Goal: Check status: Verify the current state of an ongoing process or item

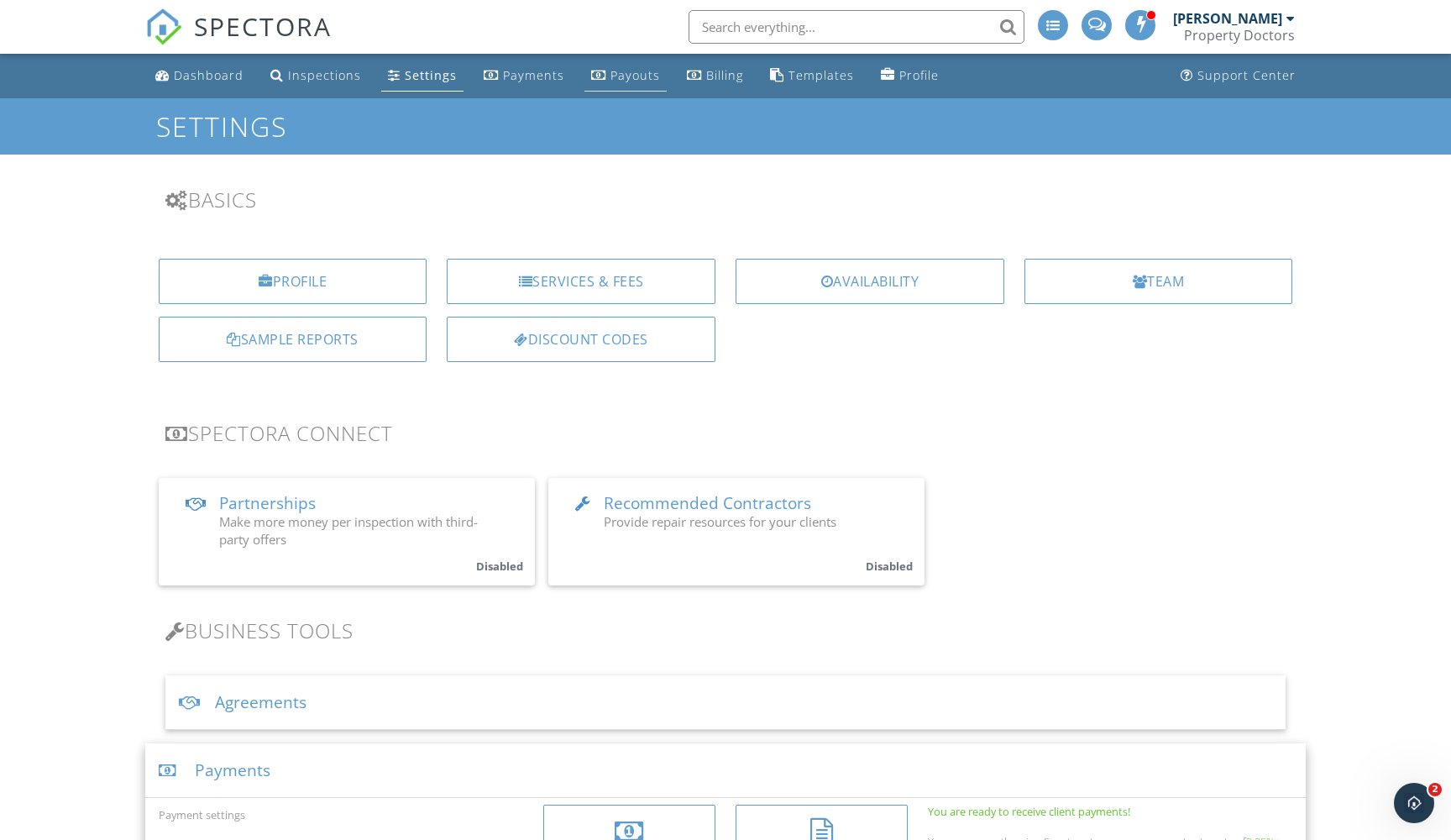
click at [622, 75] on div "Payouts" at bounding box center [635, 75] width 50 height 16
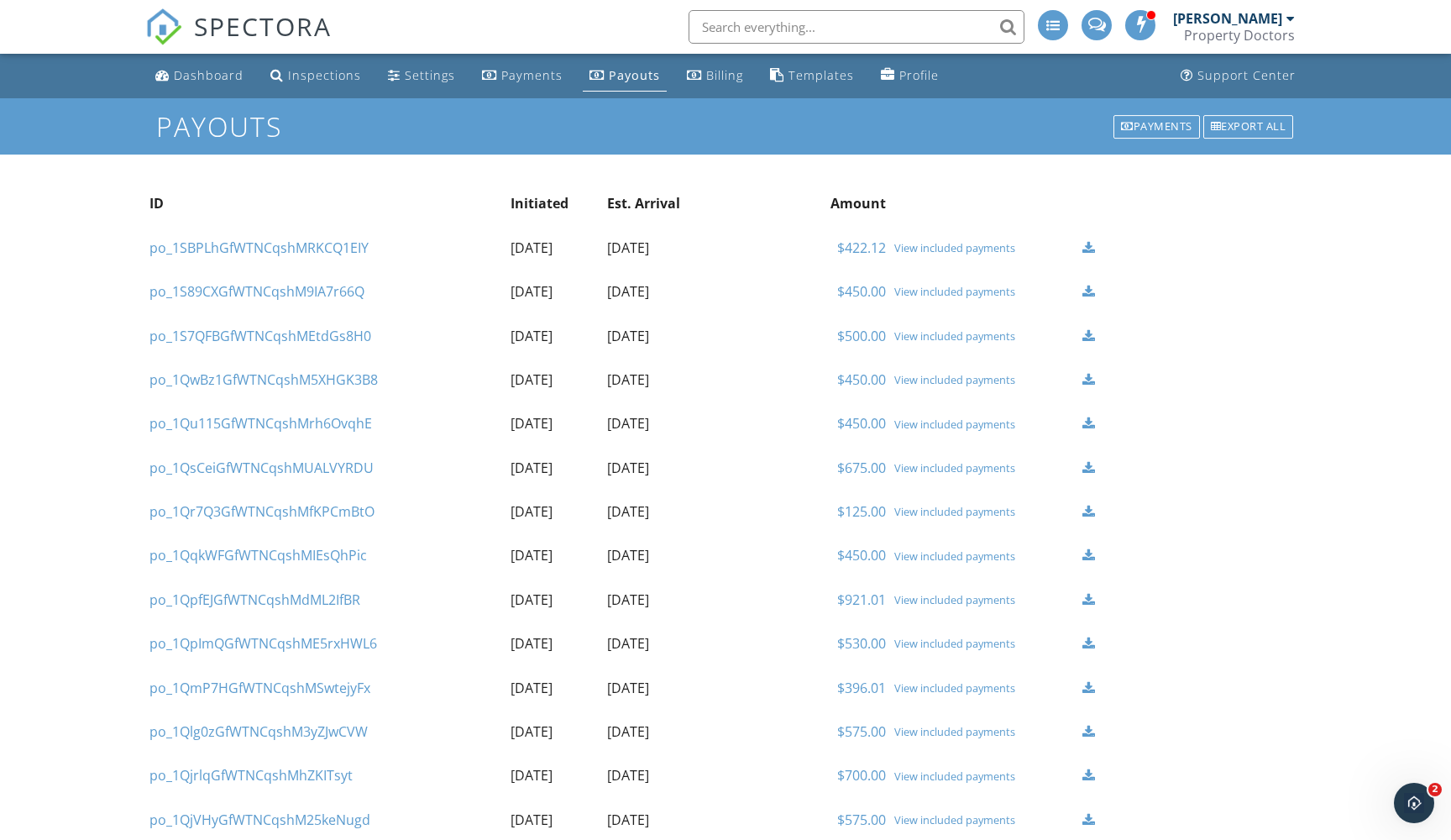
click at [924, 245] on div "View included payments" at bounding box center [985, 248] width 181 height 14
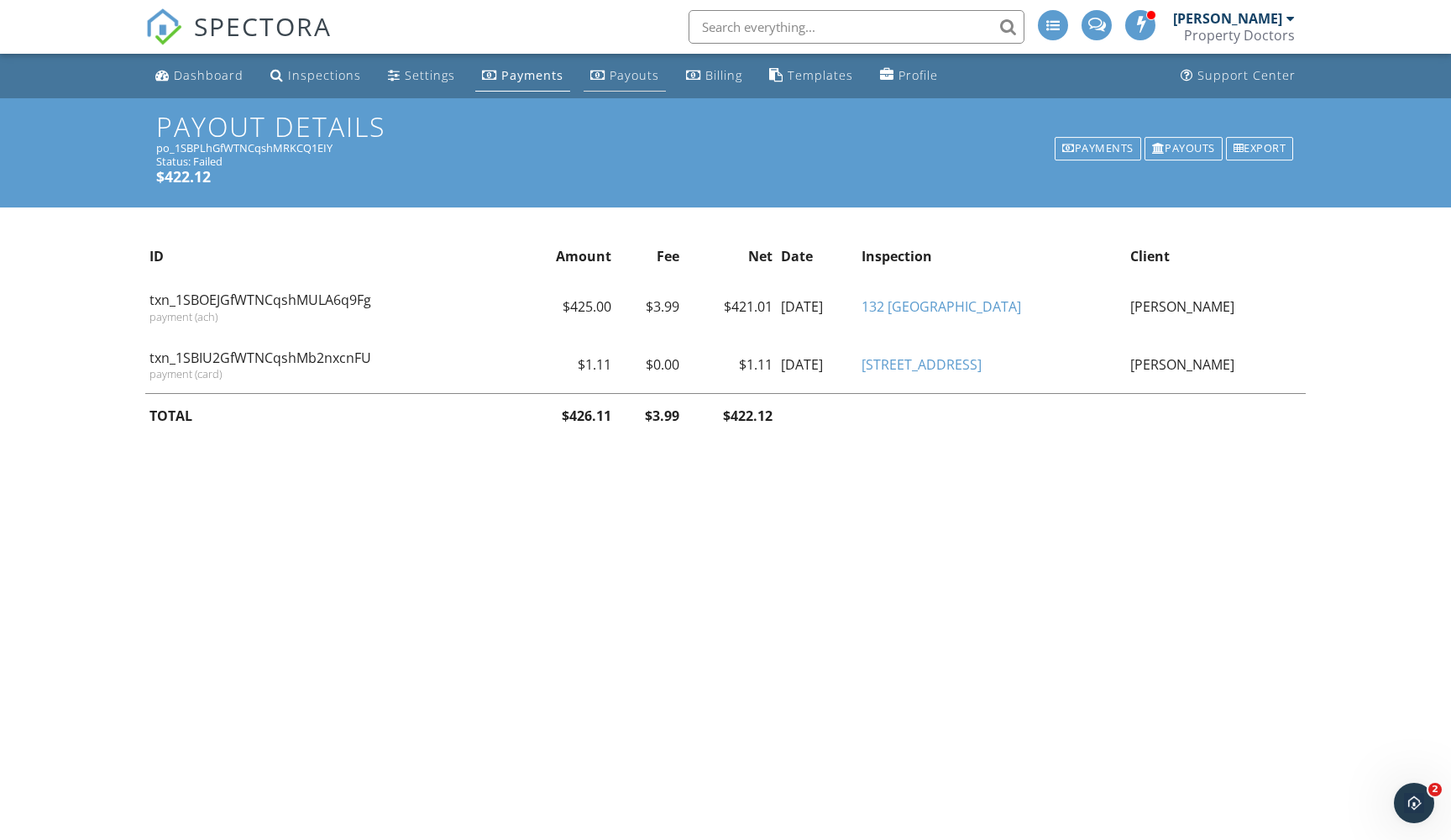
click at [640, 74] on div "Payouts" at bounding box center [635, 75] width 50 height 16
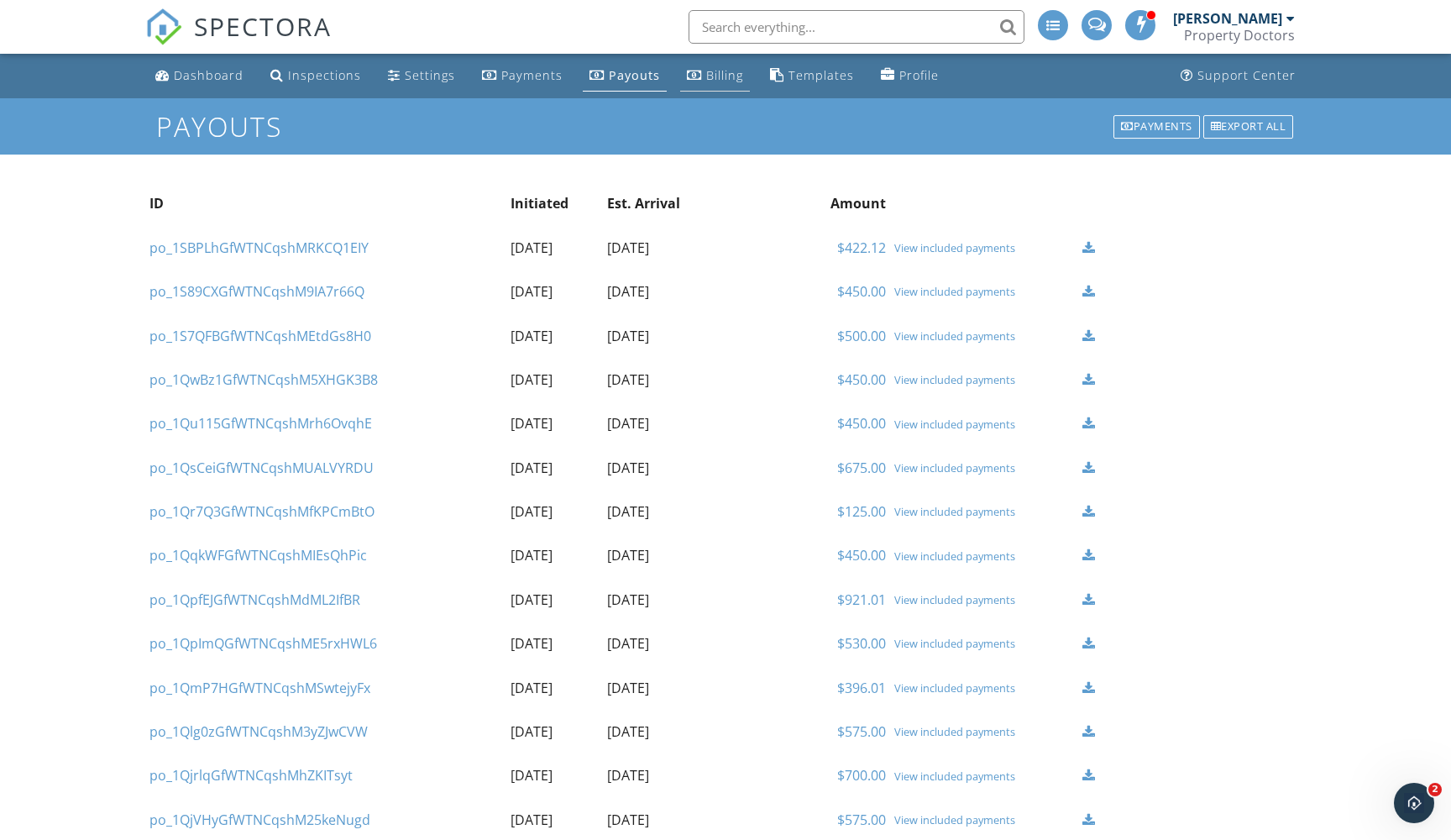
click at [720, 79] on div "Billing" at bounding box center [725, 75] width 37 height 16
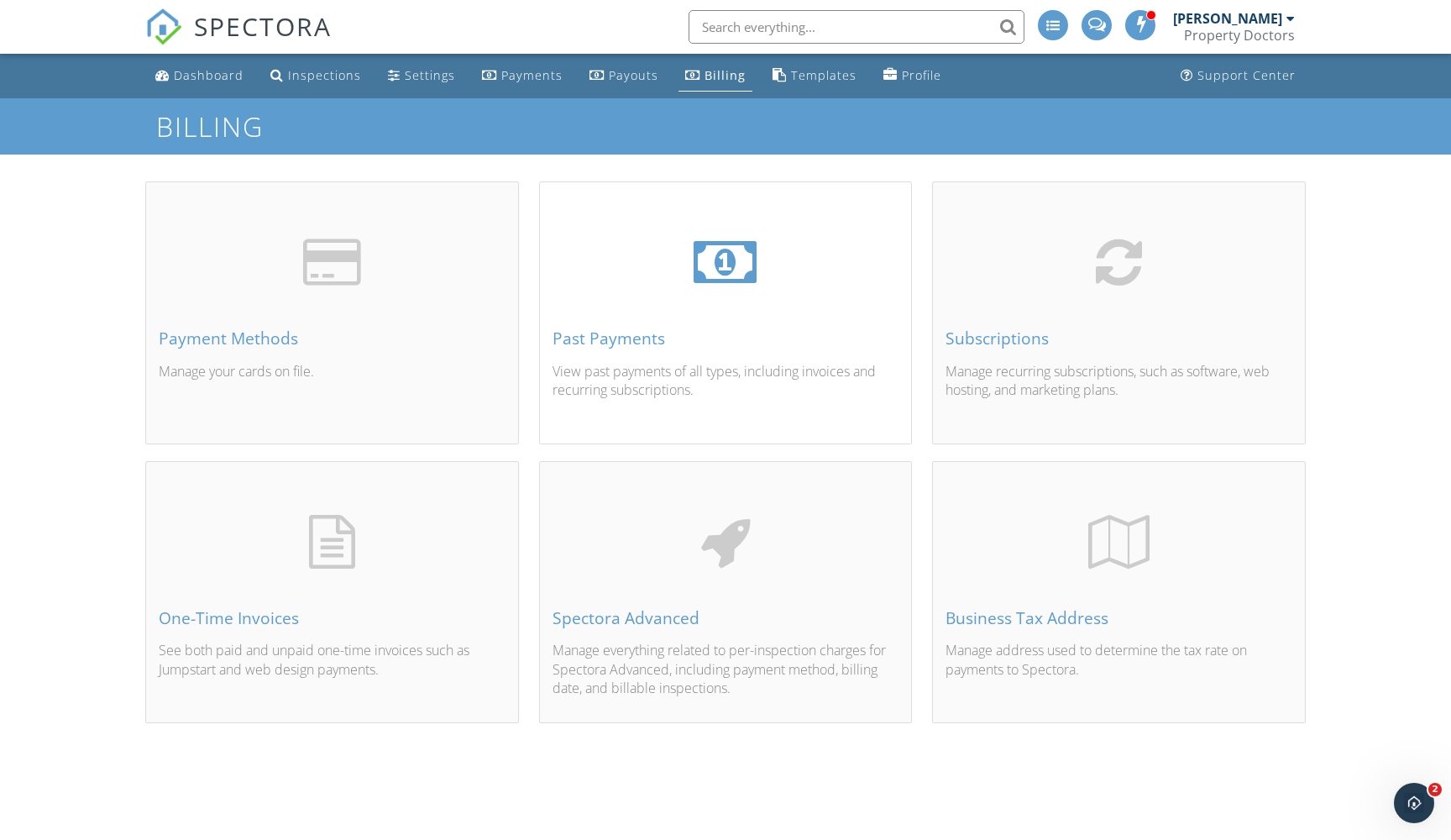
click at [700, 323] on div "Past Payments View past payments of all types, including invoices and recurring…" at bounding box center [726, 332] width 372 height 220
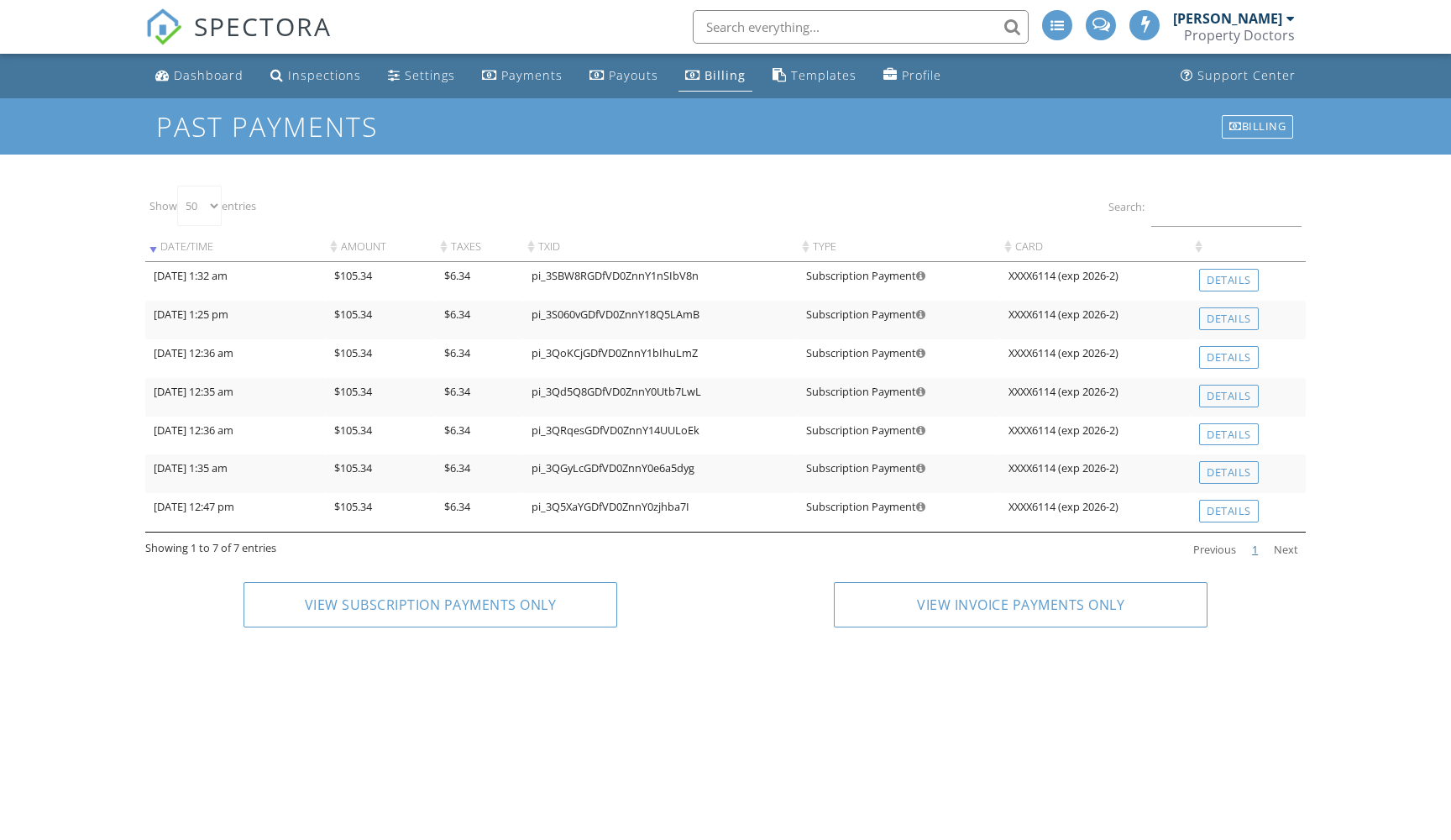
select select "50"
click at [609, 83] on link "Payouts" at bounding box center [624, 76] width 82 height 31
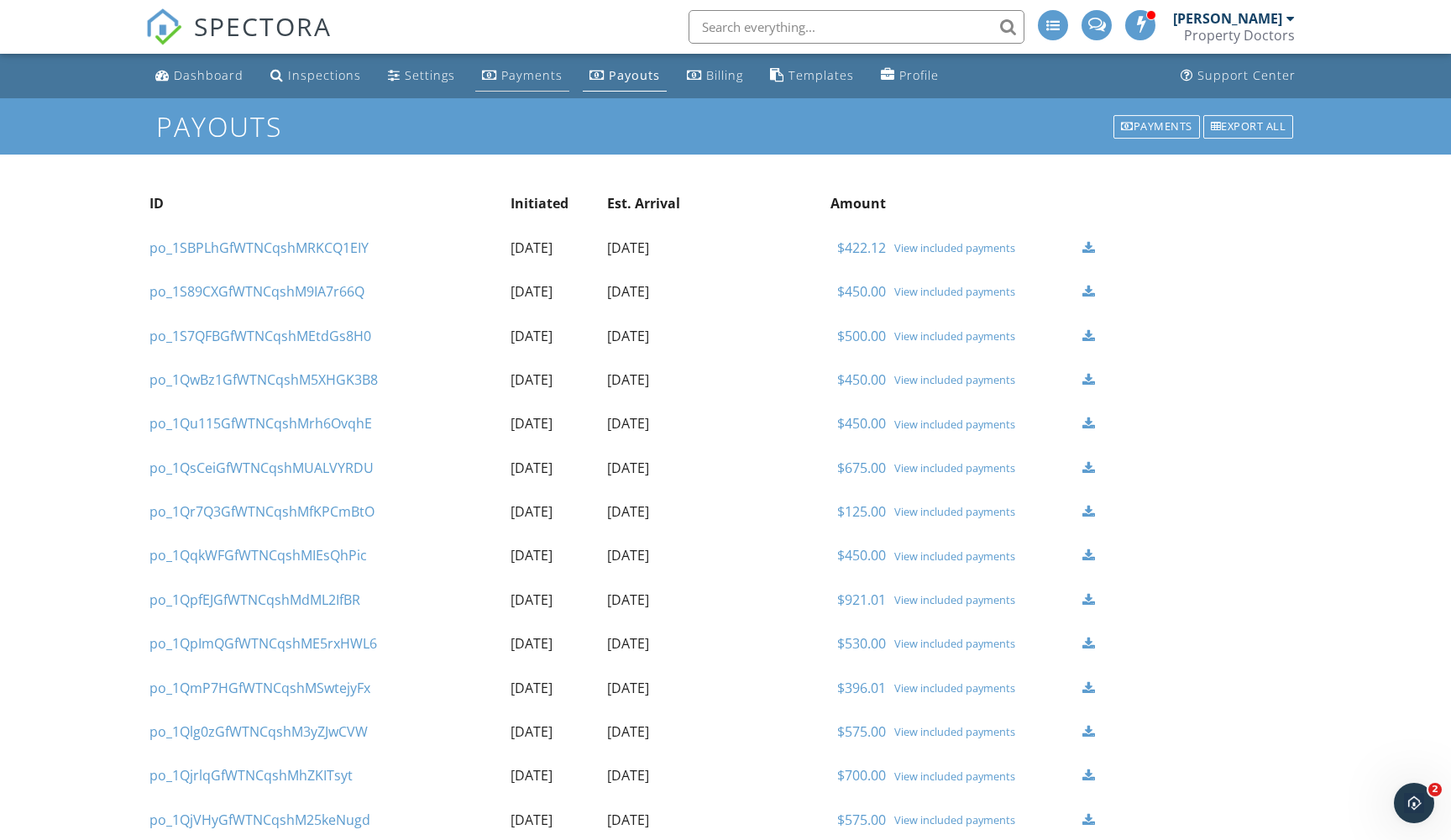
click at [528, 72] on div "Payments" at bounding box center [532, 75] width 62 height 16
click at [215, 243] on link "po_1SBPLhGfWTNCqshMRKCQ1EIY" at bounding box center [259, 248] width 219 height 19
click at [884, 248] on link "$422.12" at bounding box center [862, 248] width 49 height 19
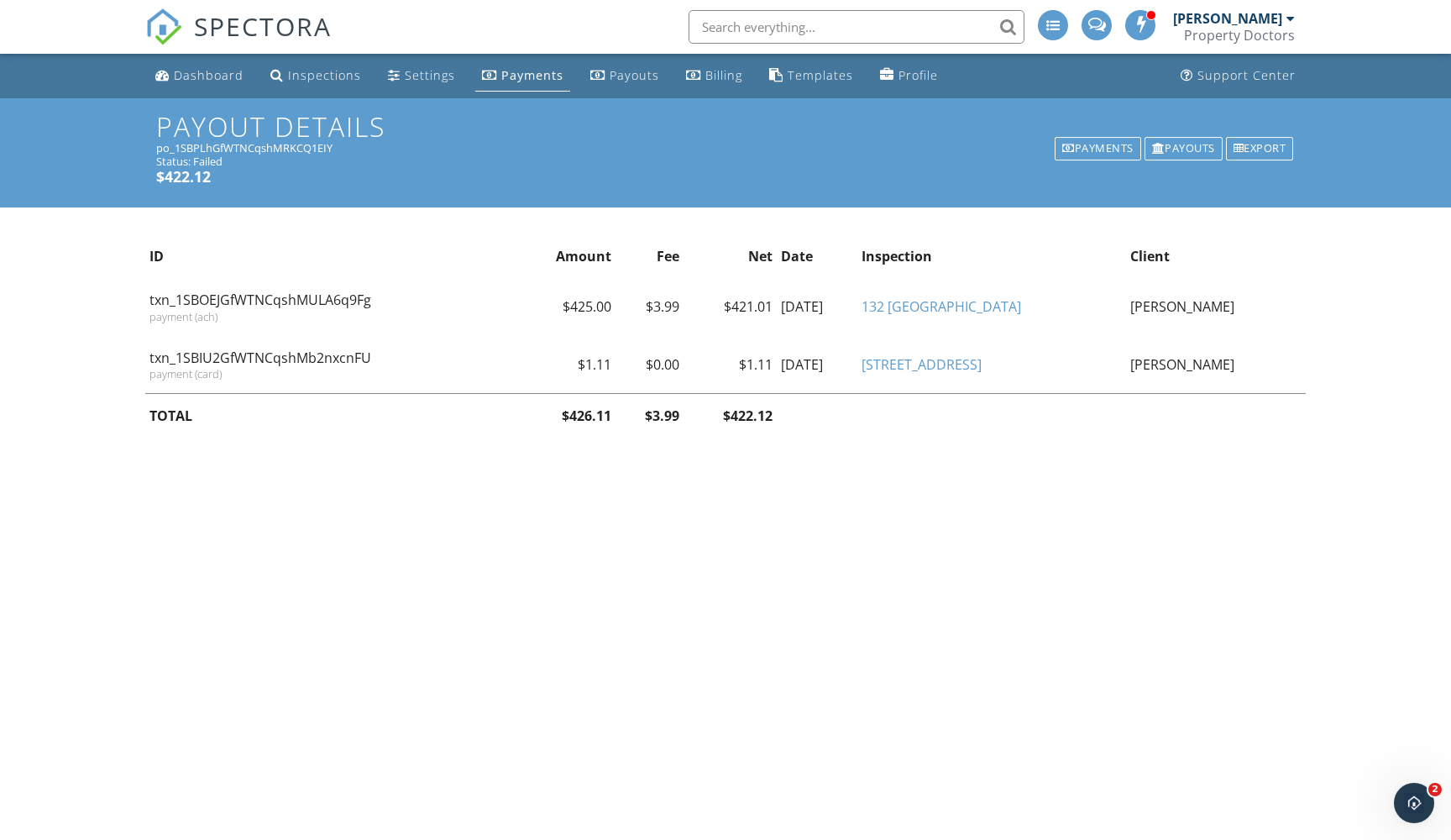
click at [525, 79] on div "Payments" at bounding box center [532, 75] width 63 height 16
